Goal: Information Seeking & Learning: Compare options

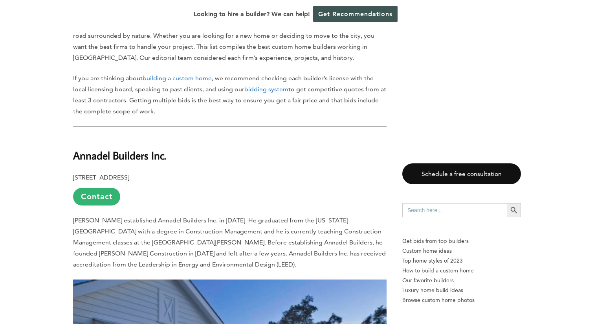
scroll to position [427, 0]
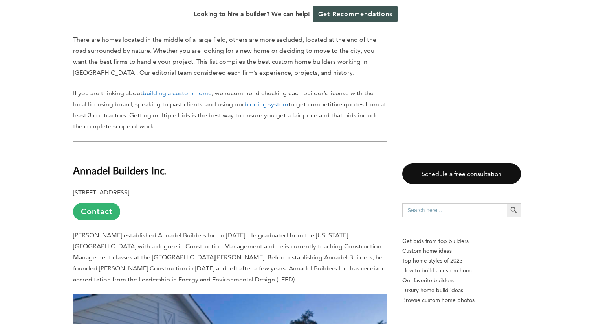
click at [105, 163] on b "Annadel Builders Inc." at bounding box center [119, 170] width 93 height 14
copy div "Annadel Builders Inc."
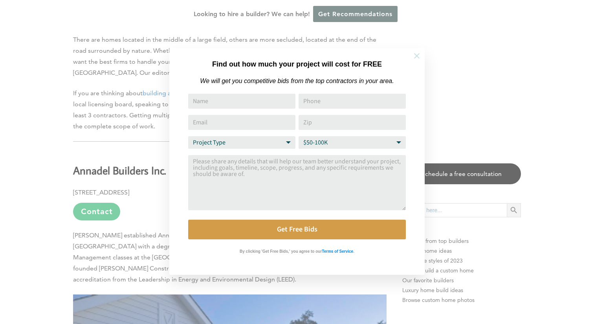
click at [416, 54] on icon at bounding box center [417, 56] width 6 height 6
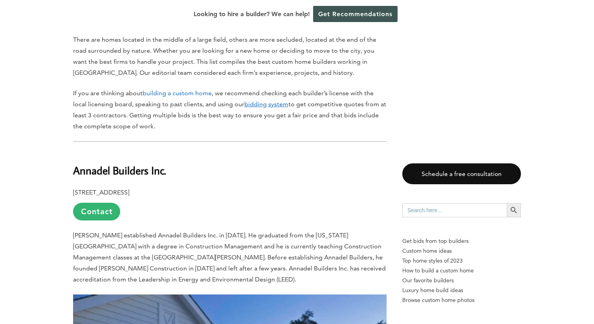
scroll to position [844, 0]
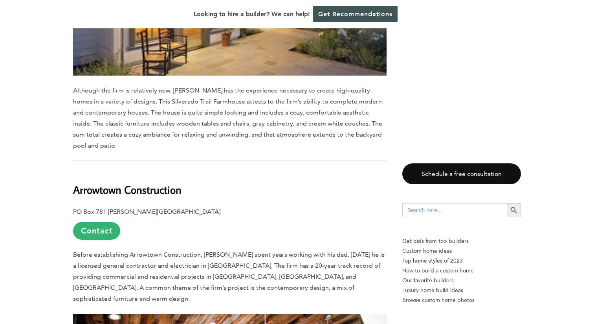
click at [89, 182] on b "Arrowtown Construction" at bounding box center [127, 189] width 108 height 14
copy div "Arrowtown Construction"
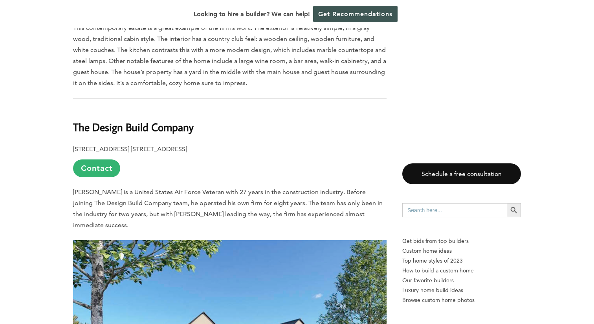
click at [126, 120] on b "The Design Build Company" at bounding box center [133, 127] width 121 height 14
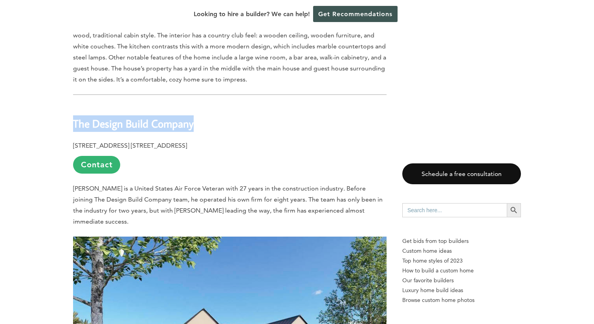
click at [126, 116] on b "The Design Build Company" at bounding box center [133, 123] width 121 height 14
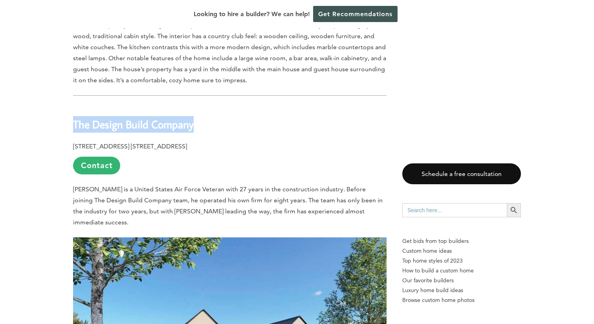
copy div "The Design Build Company"
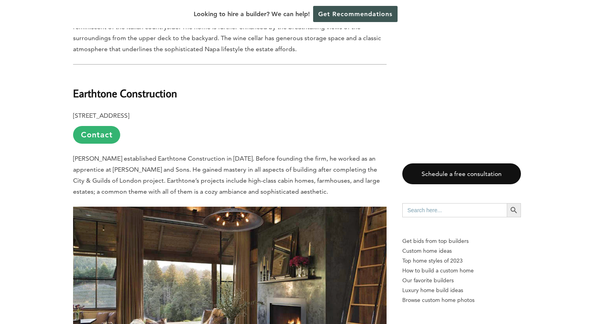
scroll to position [2211, 0]
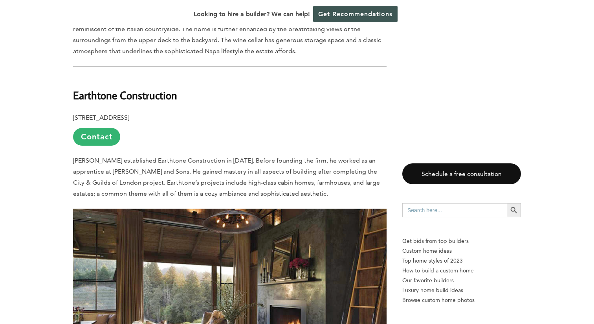
click at [107, 88] on b "Earthtone Construction" at bounding box center [125, 95] width 104 height 14
copy div "Earthtone Construction"
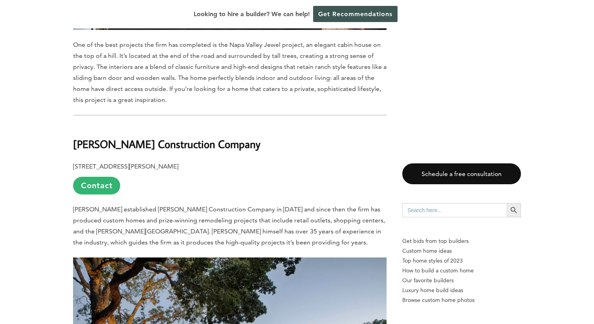
scroll to position [2592, 0]
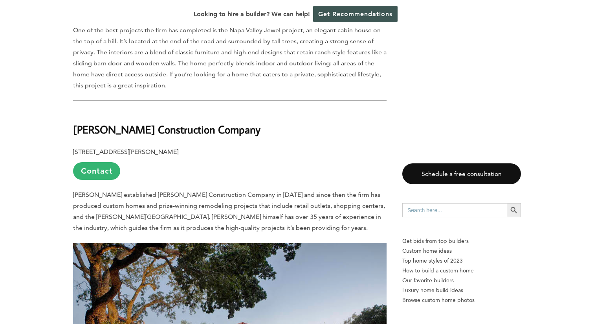
click at [161, 122] on b "[PERSON_NAME] Construction Company" at bounding box center [167, 129] width 188 height 14
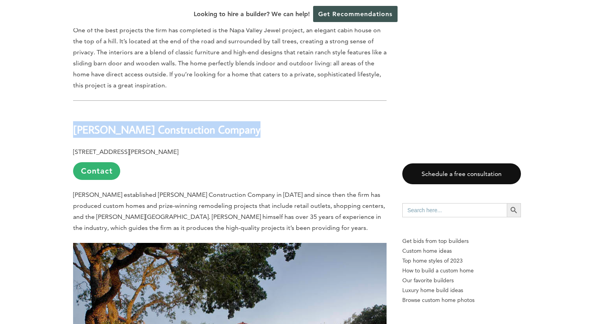
click at [161, 122] on b "[PERSON_NAME] Construction Company" at bounding box center [167, 129] width 188 height 14
copy div "[PERSON_NAME] Construction Company"
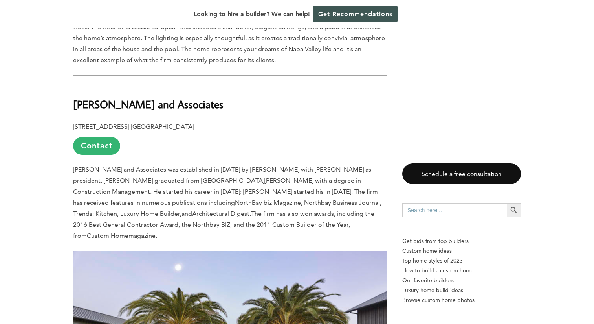
scroll to position [3059, 0]
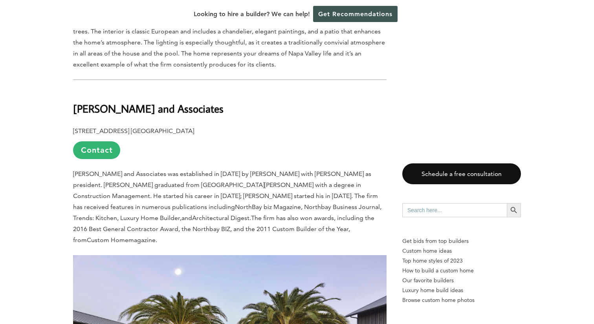
click at [153, 101] on b "[PERSON_NAME] and Associates" at bounding box center [148, 108] width 151 height 14
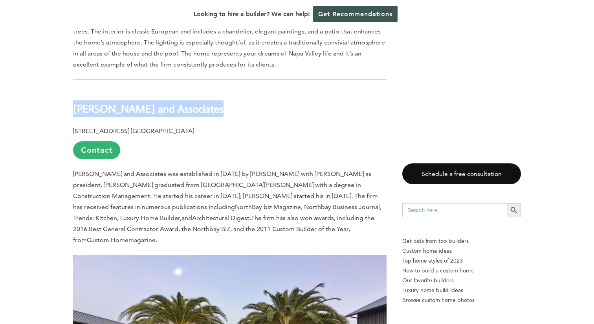
click at [153, 101] on b "[PERSON_NAME] and Associates" at bounding box center [148, 108] width 151 height 14
copy div "[PERSON_NAME] and Associates"
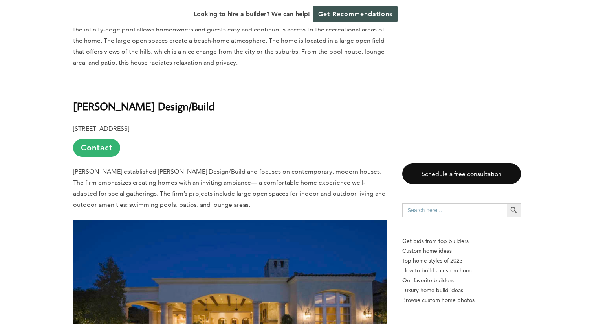
click at [121, 99] on b "[PERSON_NAME] Design/Build" at bounding box center [144, 106] width 142 height 14
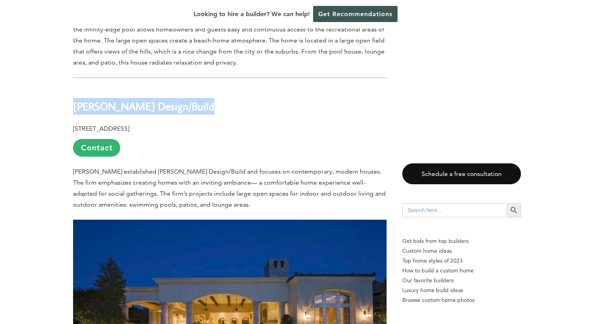
click at [121, 99] on b "[PERSON_NAME] Design/Build" at bounding box center [144, 106] width 142 height 14
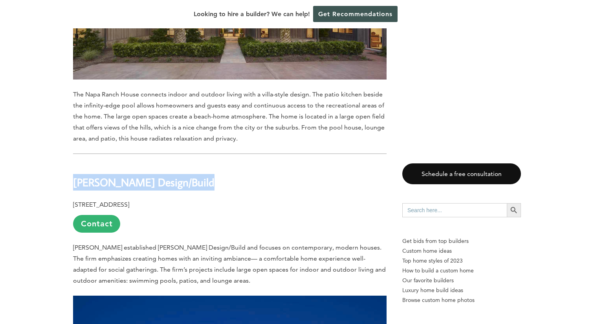
scroll to position [3390, 0]
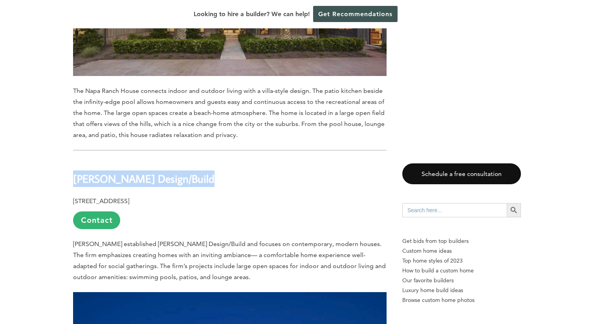
copy div "[PERSON_NAME] Design/Build"
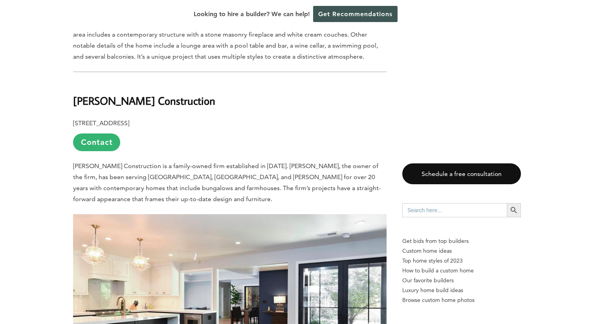
scroll to position [4774, 0]
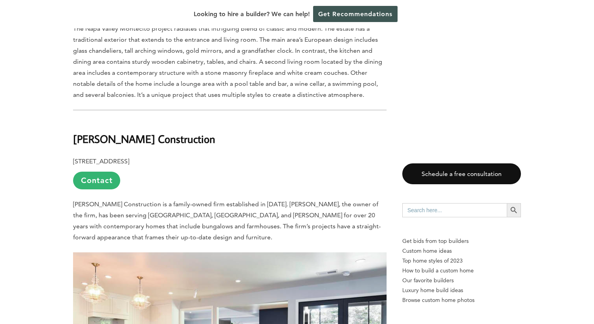
click at [120, 132] on b "[PERSON_NAME] Construction" at bounding box center [144, 139] width 142 height 14
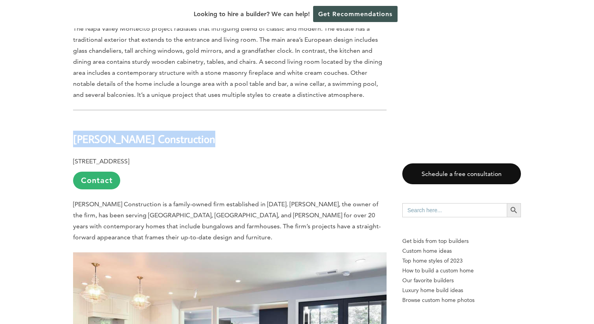
click at [120, 132] on b "[PERSON_NAME] Construction" at bounding box center [144, 139] width 142 height 14
copy div "[PERSON_NAME] Construction"
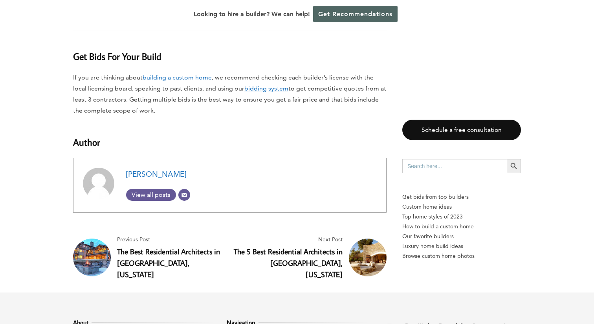
scroll to position [5391, 0]
